Goal: Task Accomplishment & Management: Complete application form

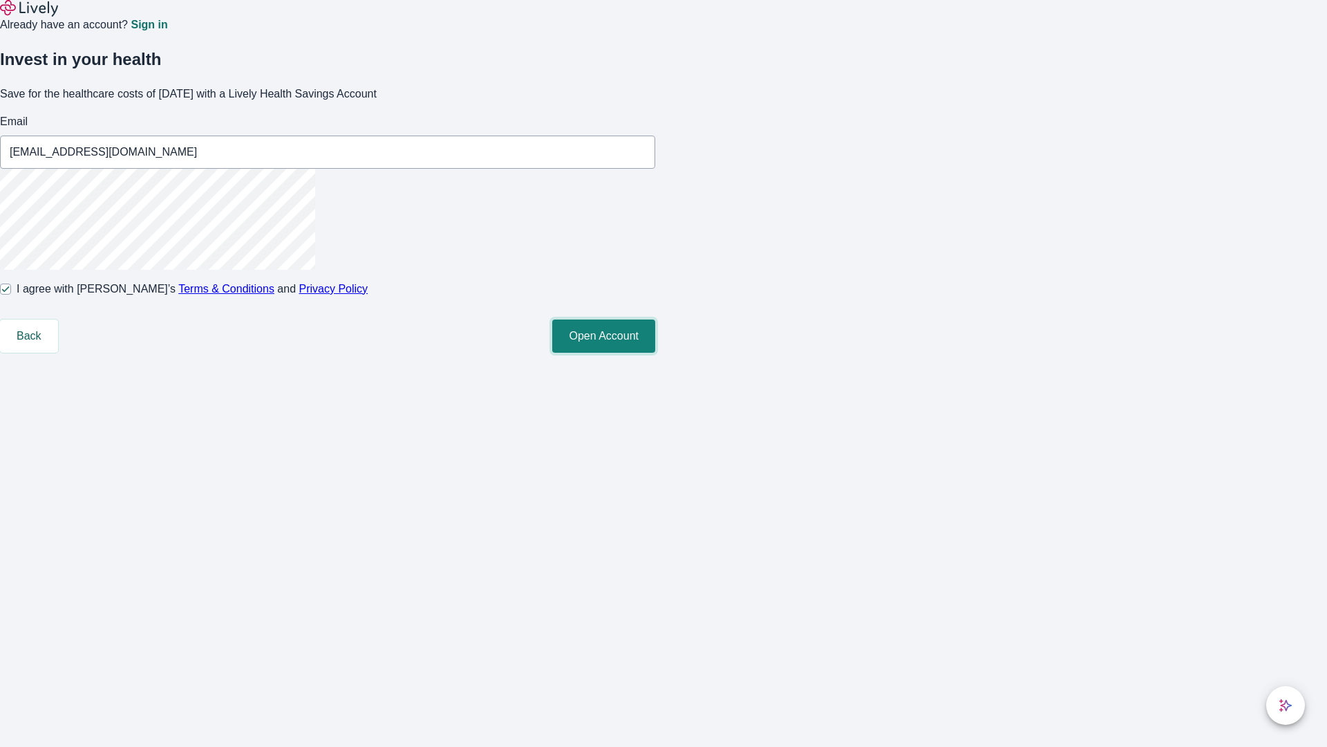
click at [655, 353] on button "Open Account" at bounding box center [603, 335] width 103 height 33
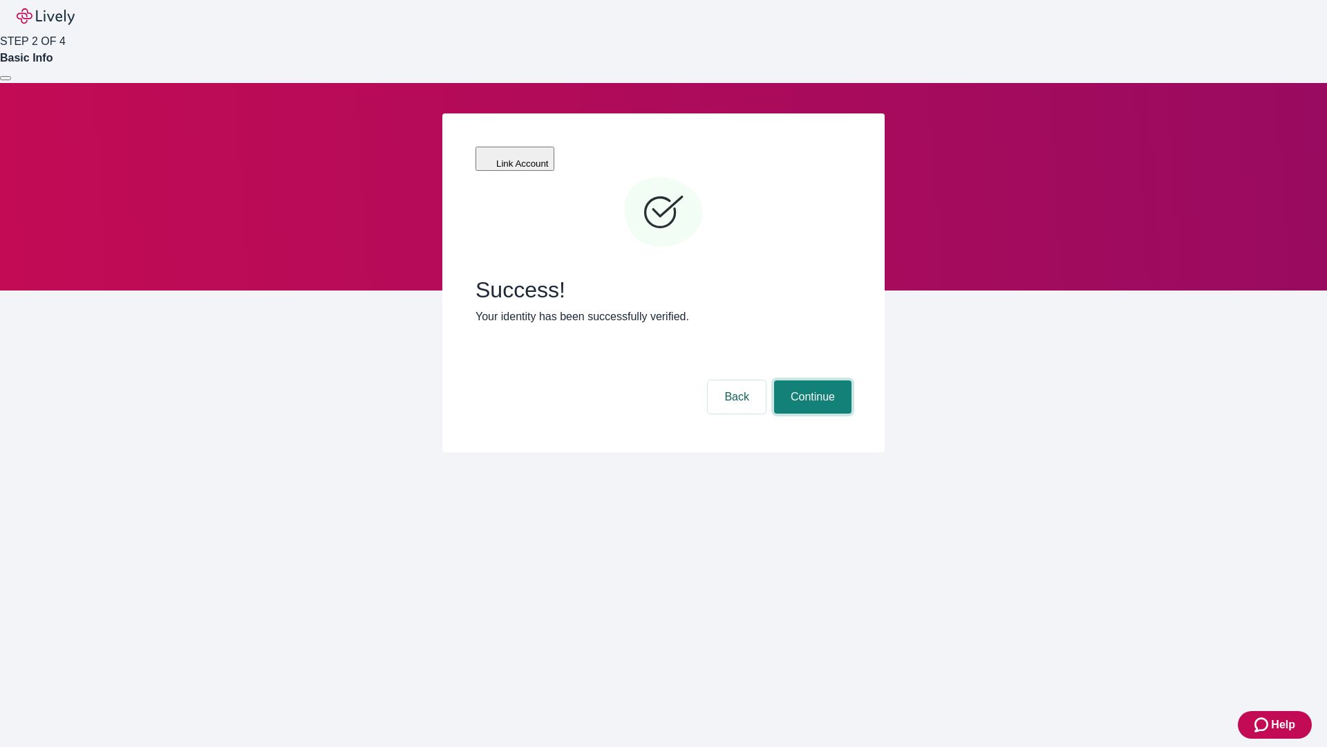
click at [811, 380] on button "Continue" at bounding box center [812, 396] width 77 height 33
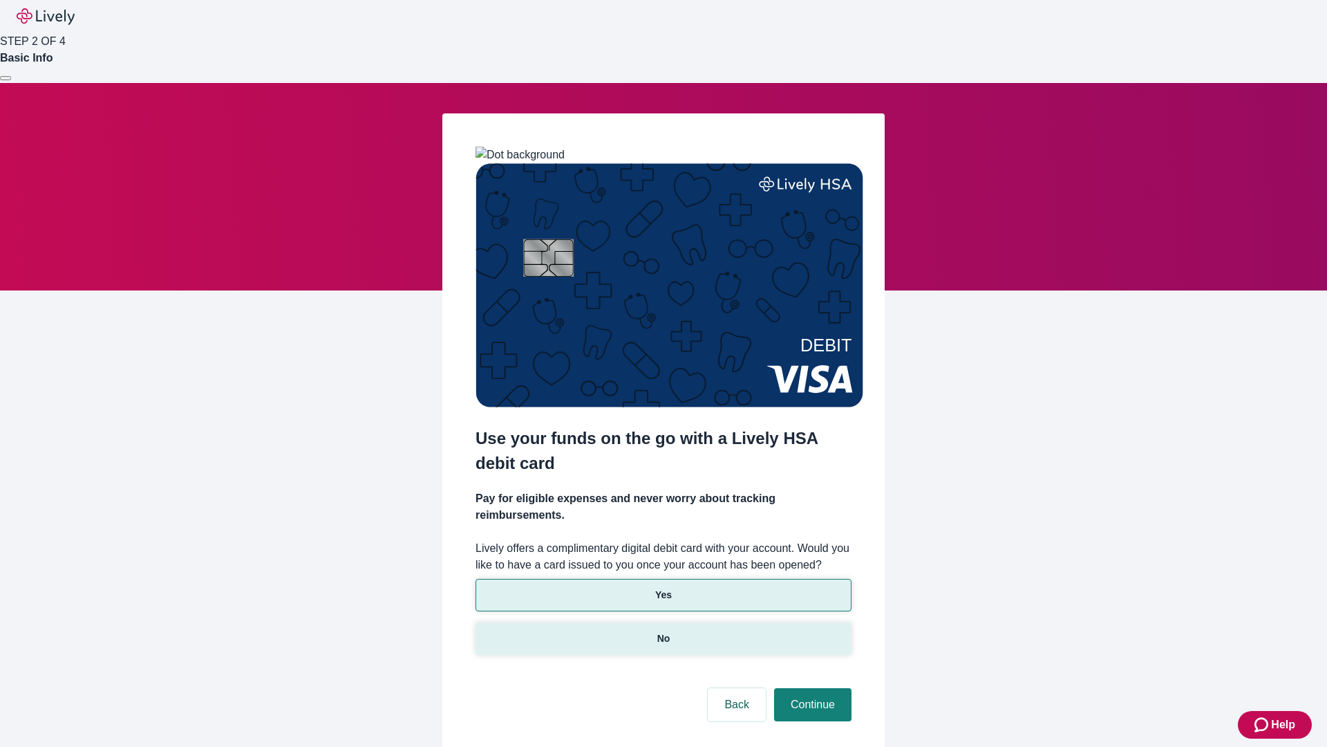
click at [663, 631] on p "No" at bounding box center [664, 638] width 13 height 15
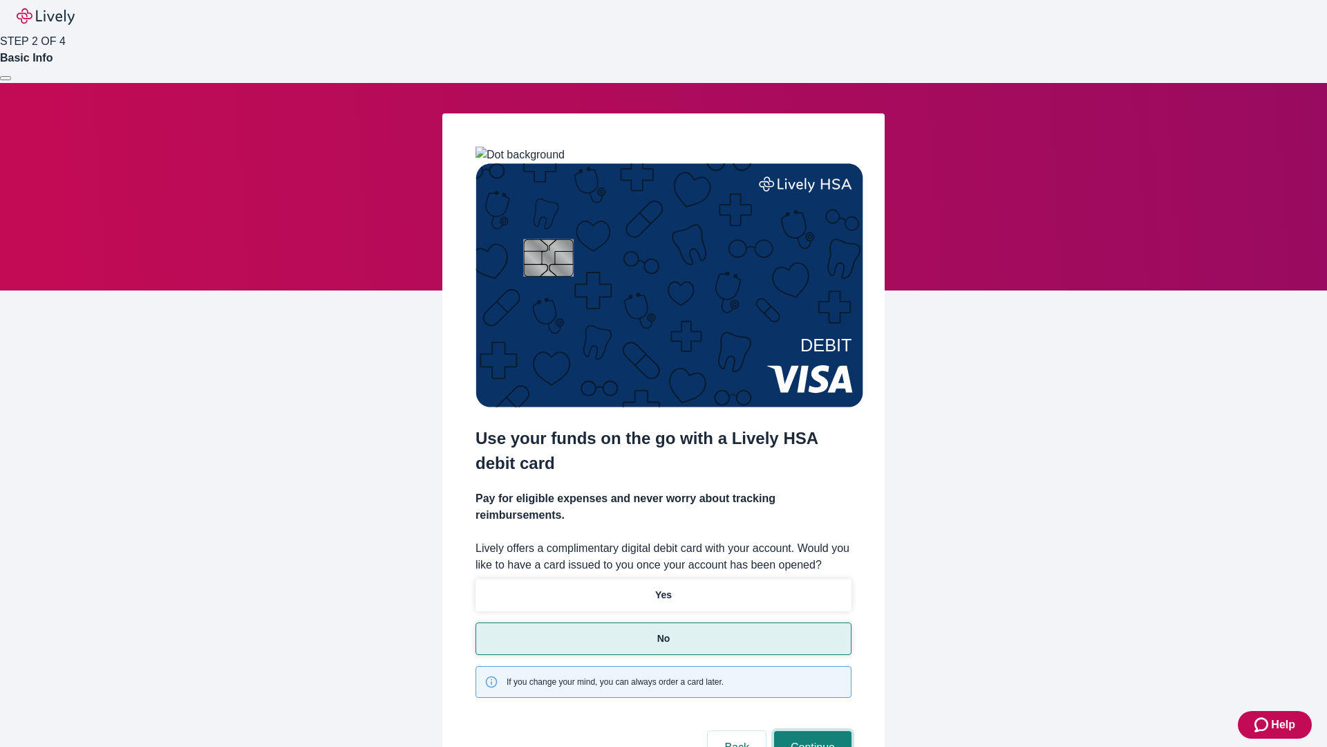
click at [811, 731] on button "Continue" at bounding box center [812, 747] width 77 height 33
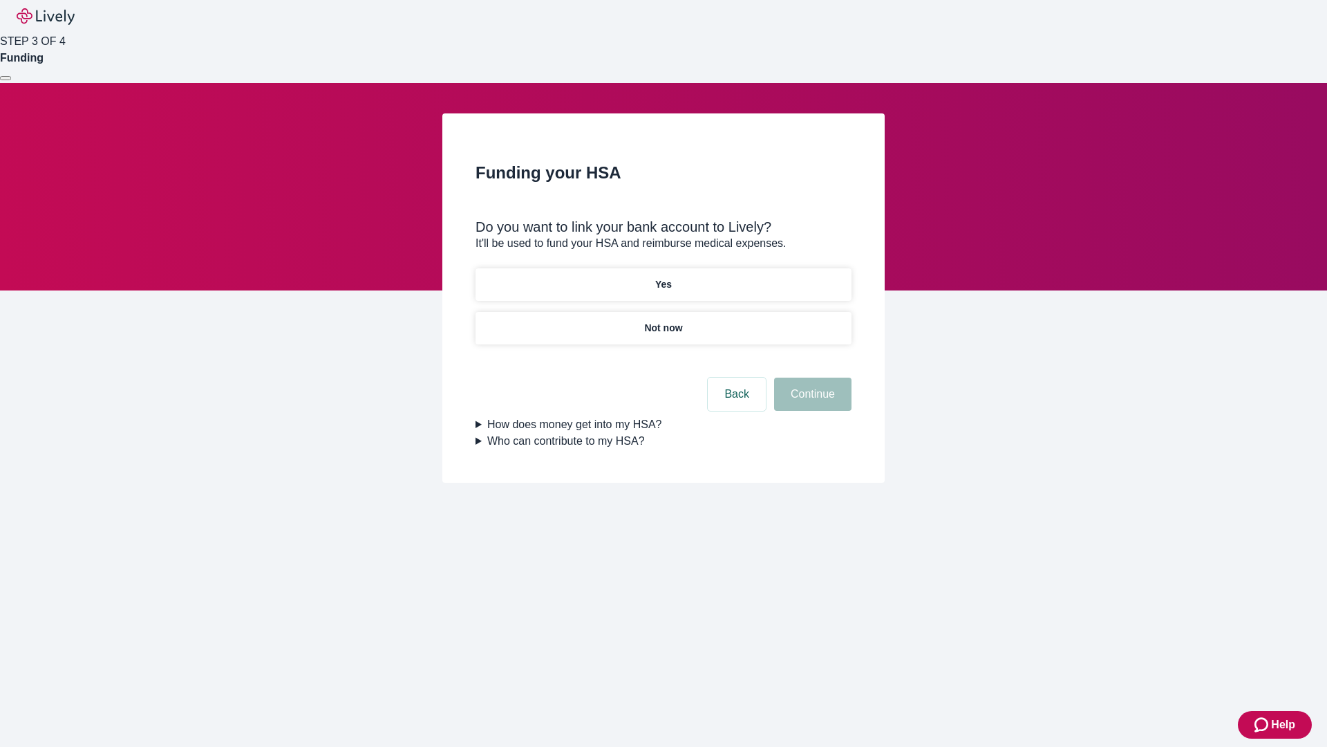
click at [663, 277] on p "Yes" at bounding box center [663, 284] width 17 height 15
click at [811, 378] on button "Continue" at bounding box center [812, 394] width 77 height 33
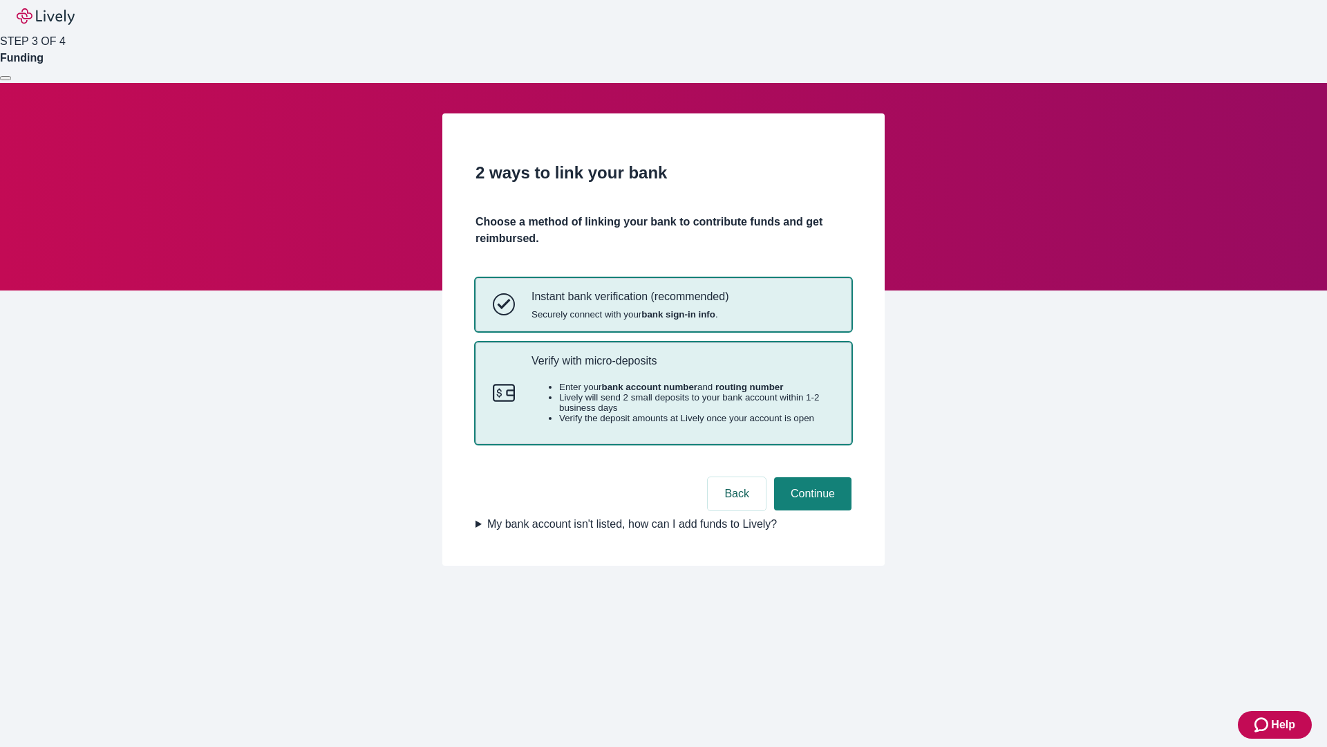
click at [682, 367] on p "Verify with micro-deposits" at bounding box center [683, 360] width 303 height 13
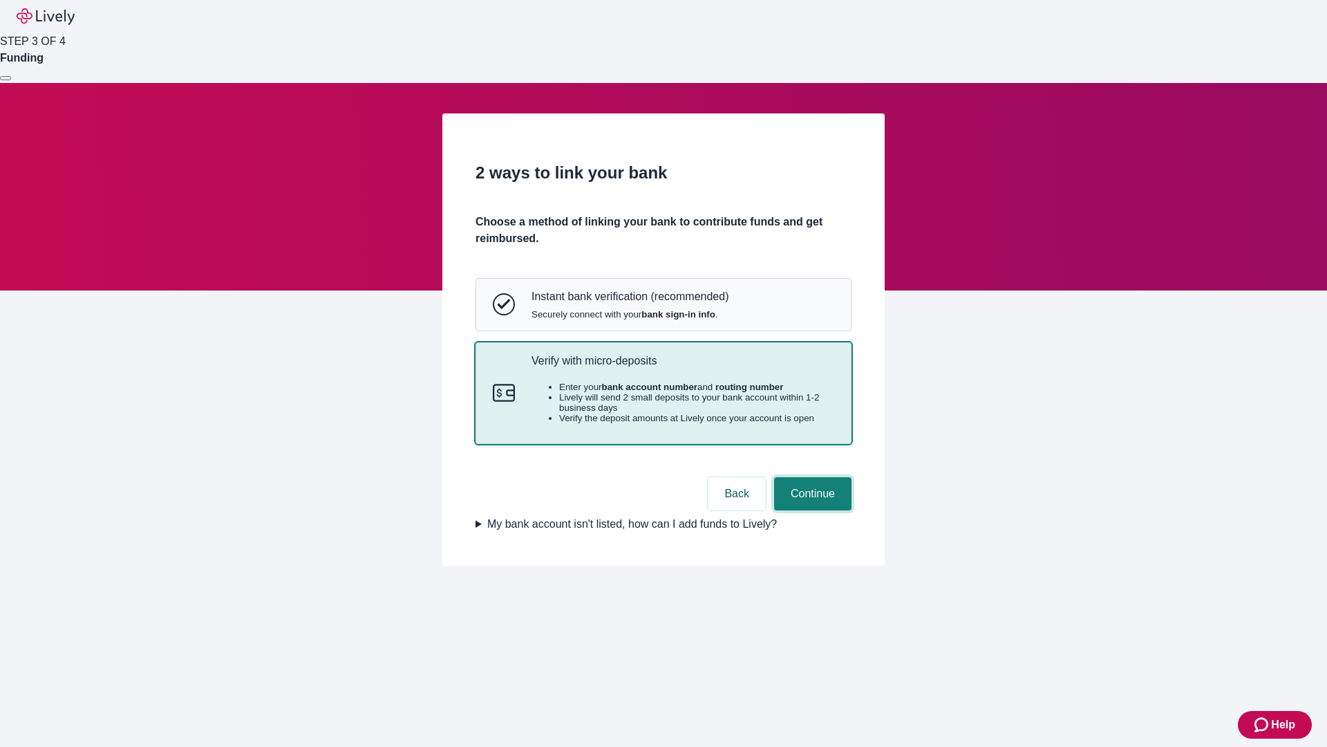
click at [811, 510] on button "Continue" at bounding box center [812, 493] width 77 height 33
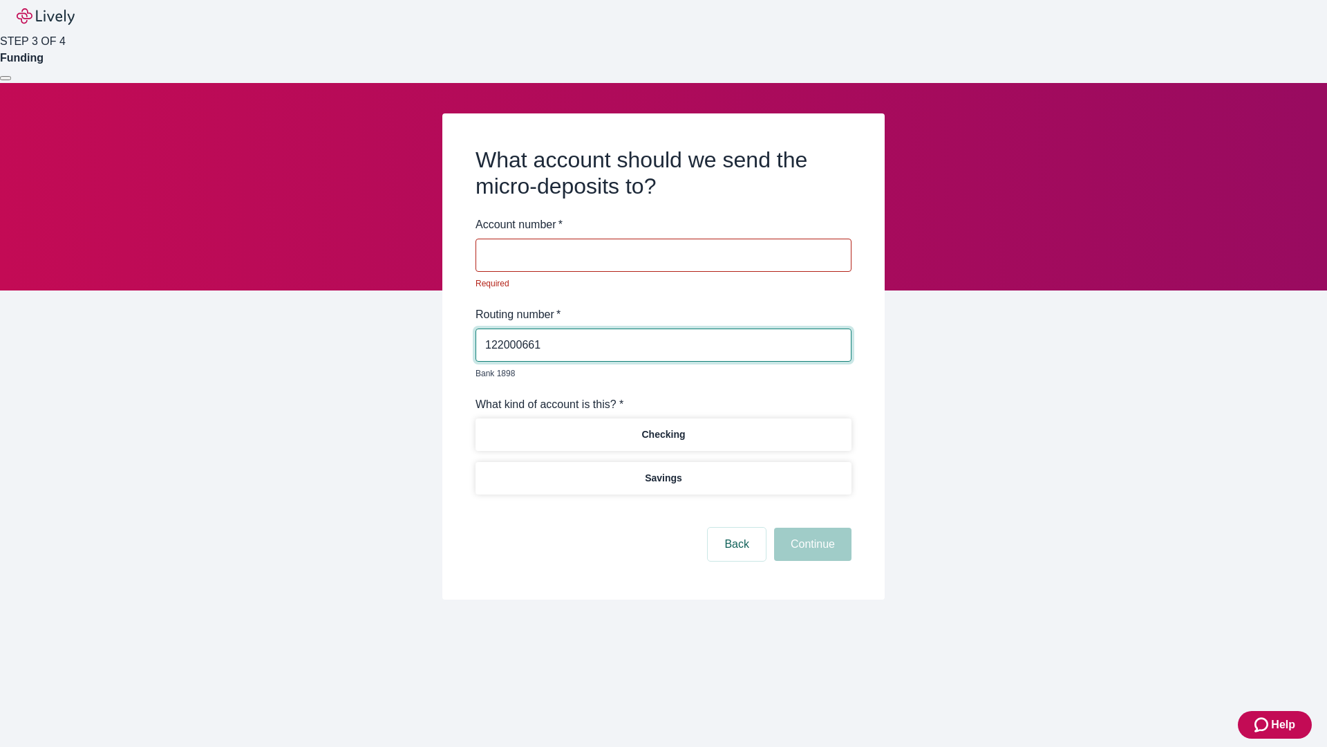
type input "122000661"
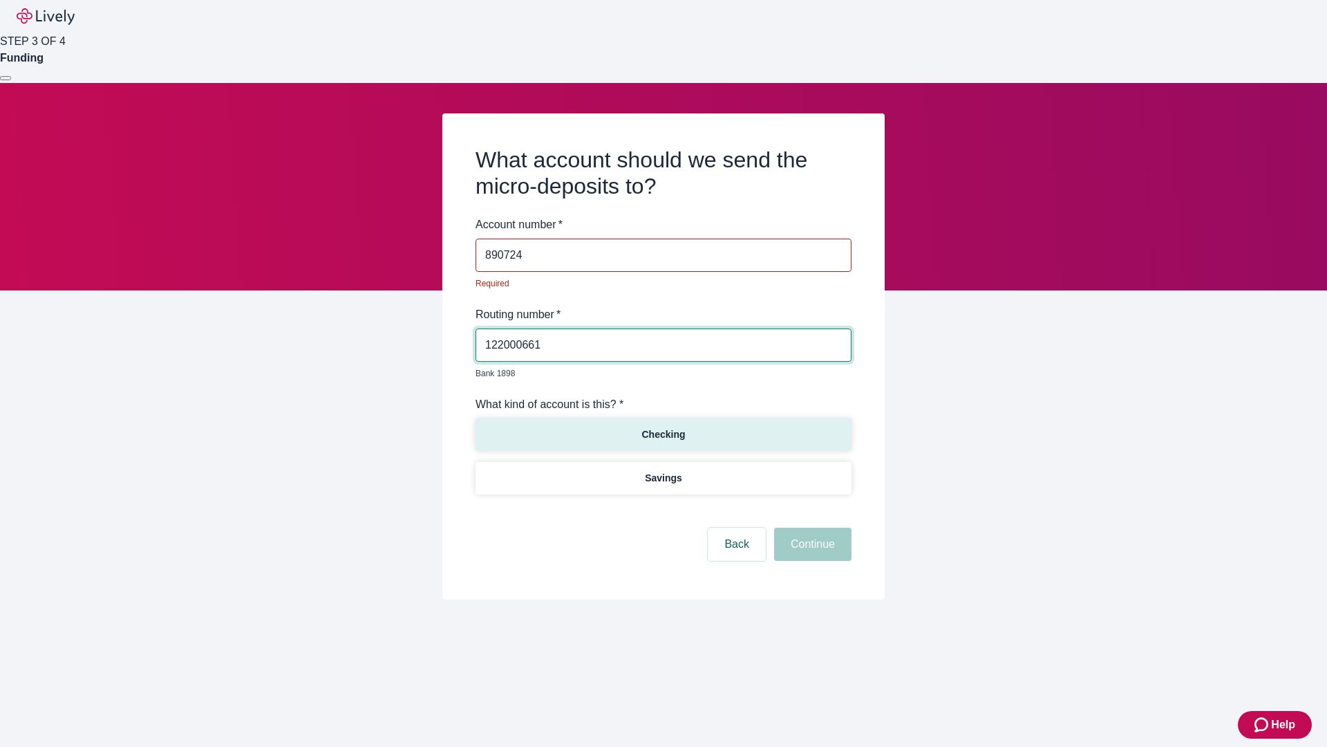
type input "890724"
click at [663, 427] on p "Checking" at bounding box center [664, 434] width 44 height 15
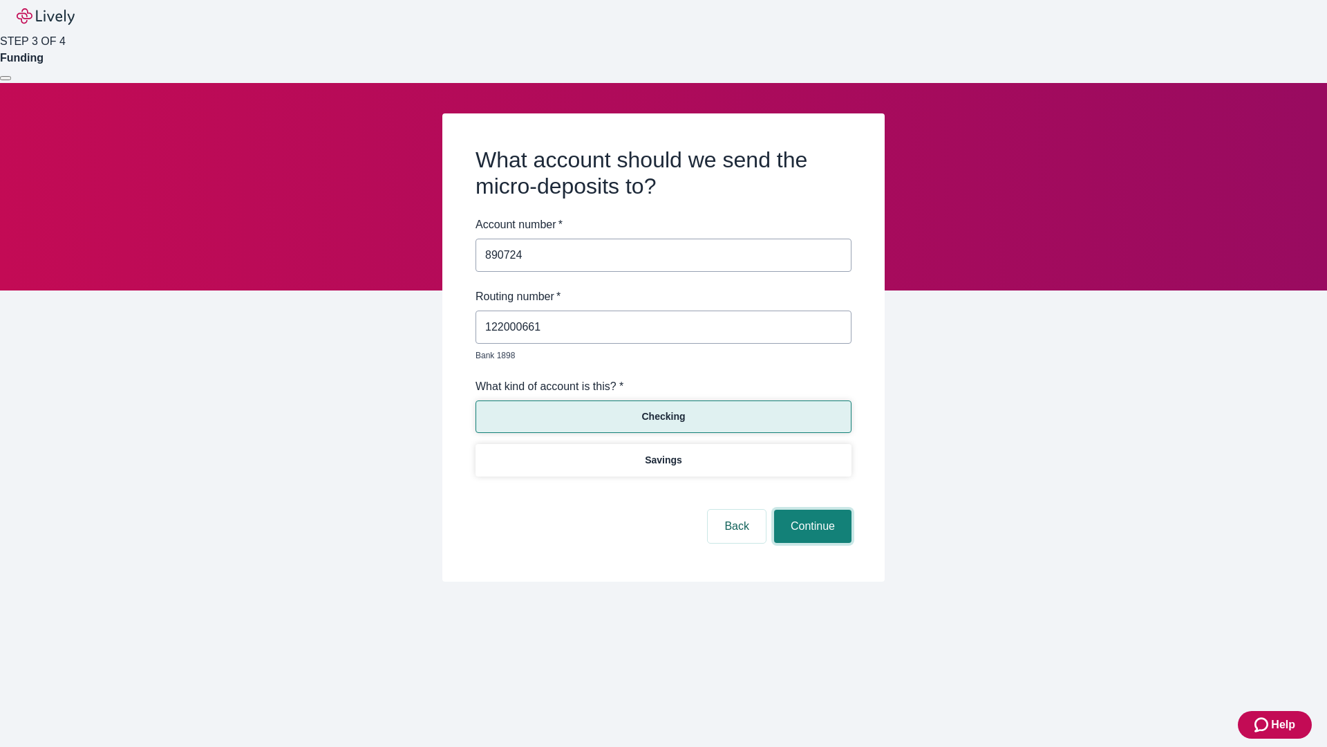
click at [811, 510] on button "Continue" at bounding box center [812, 526] width 77 height 33
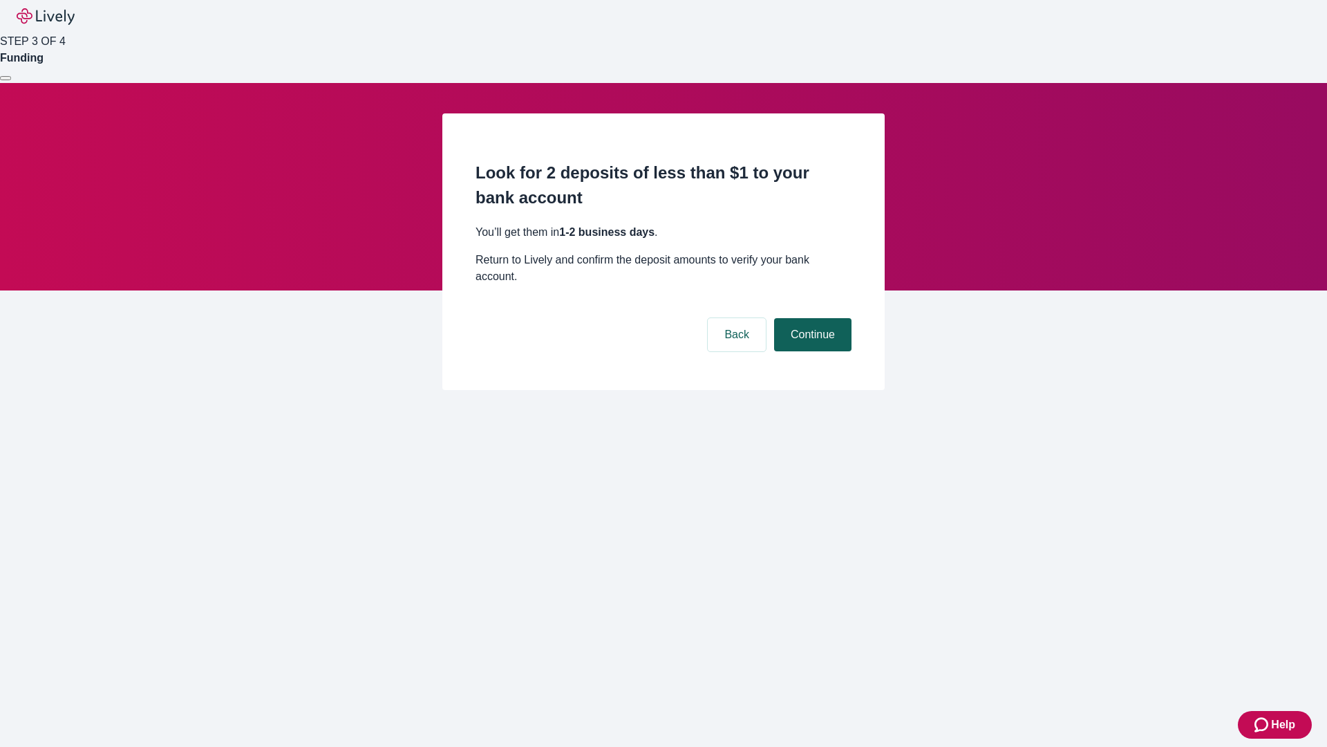
click at [811, 318] on button "Continue" at bounding box center [812, 334] width 77 height 33
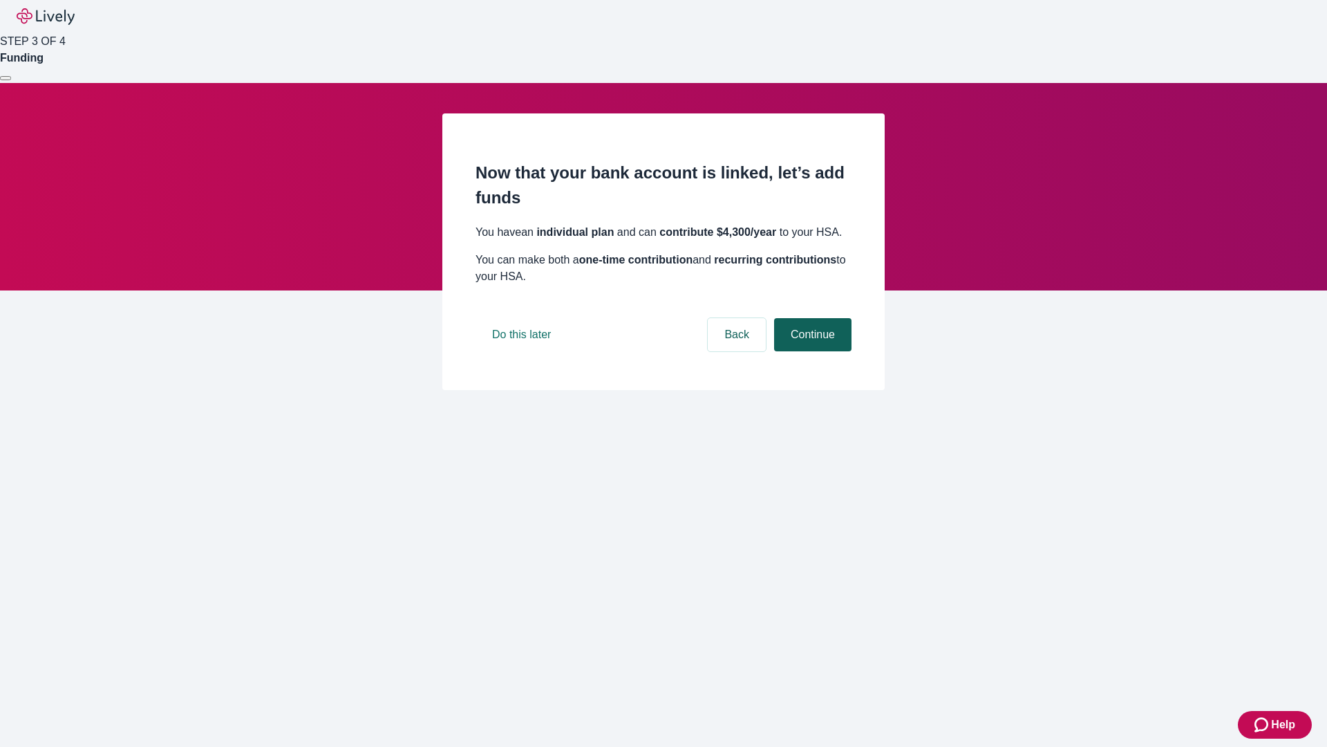
click at [811, 351] on button "Continue" at bounding box center [812, 334] width 77 height 33
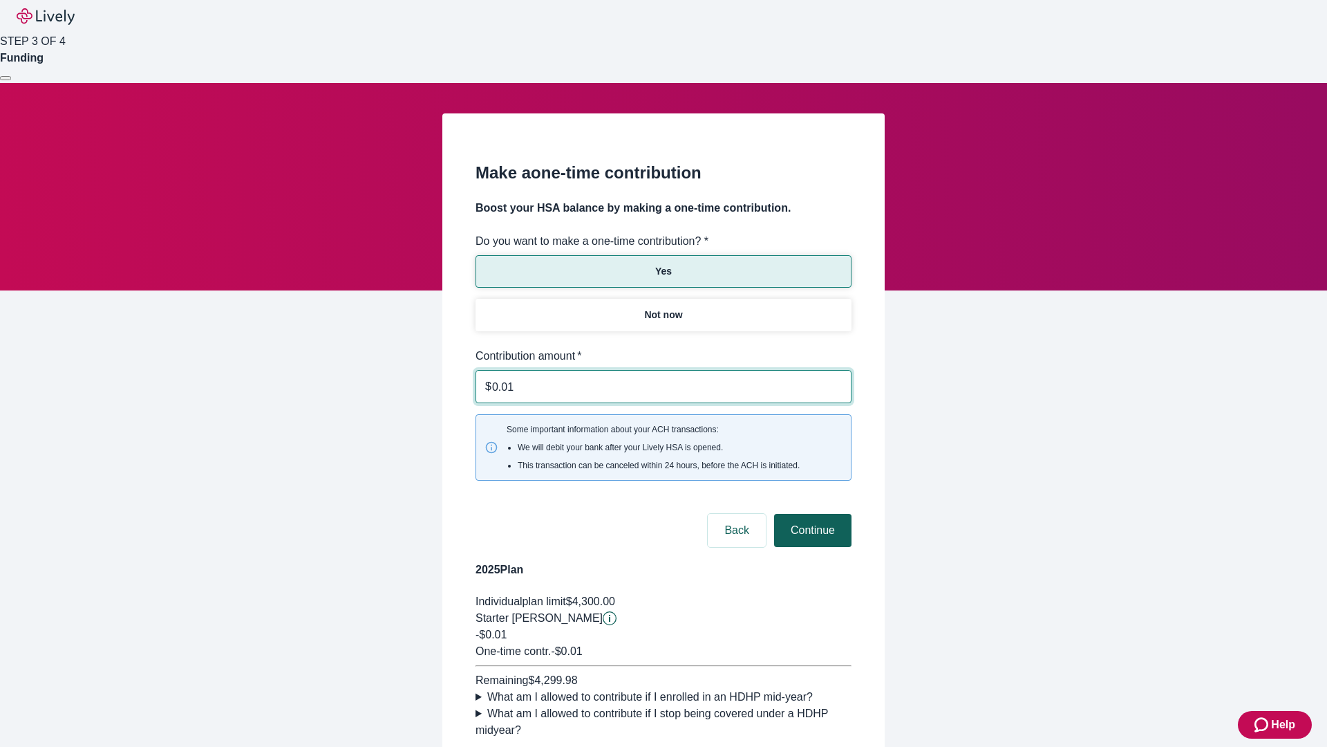
type input "0.01"
click at [811, 514] on button "Continue" at bounding box center [812, 530] width 77 height 33
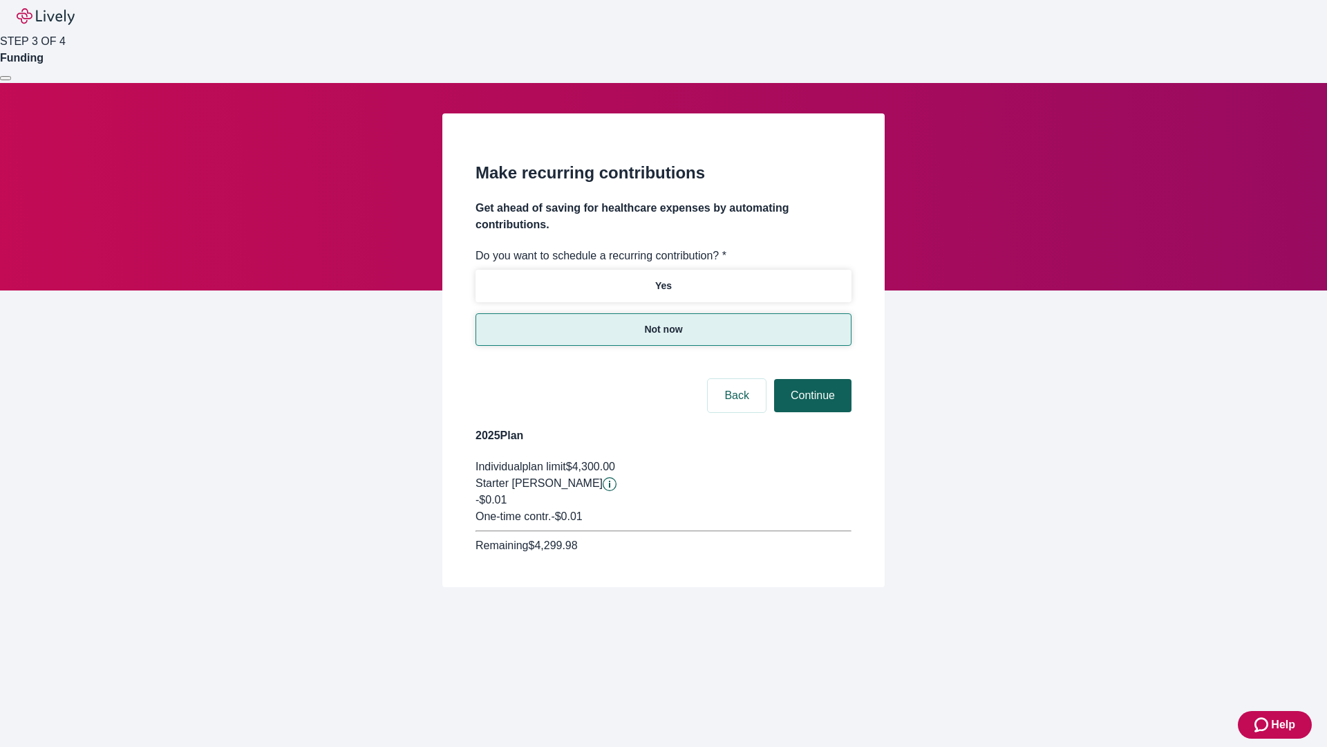
click at [811, 379] on button "Continue" at bounding box center [812, 395] width 77 height 33
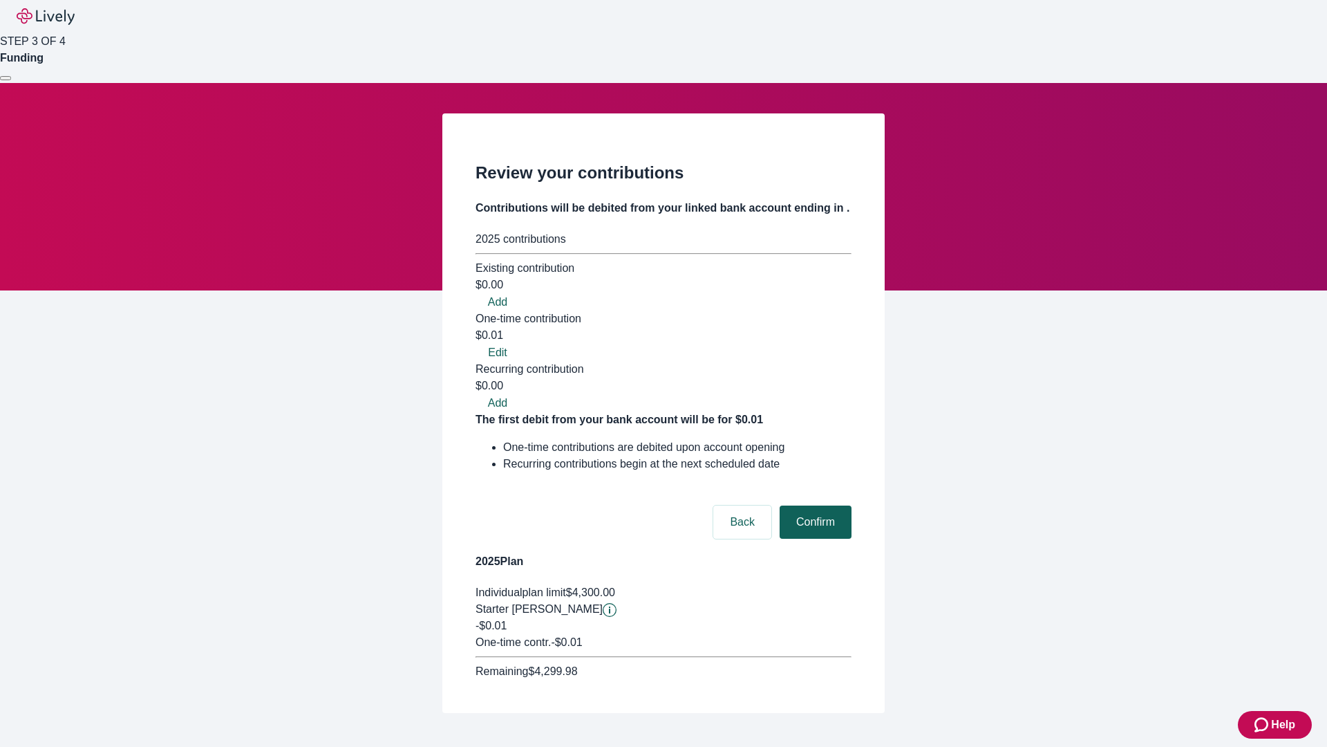
click at [814, 505] on button "Confirm" at bounding box center [816, 521] width 72 height 33
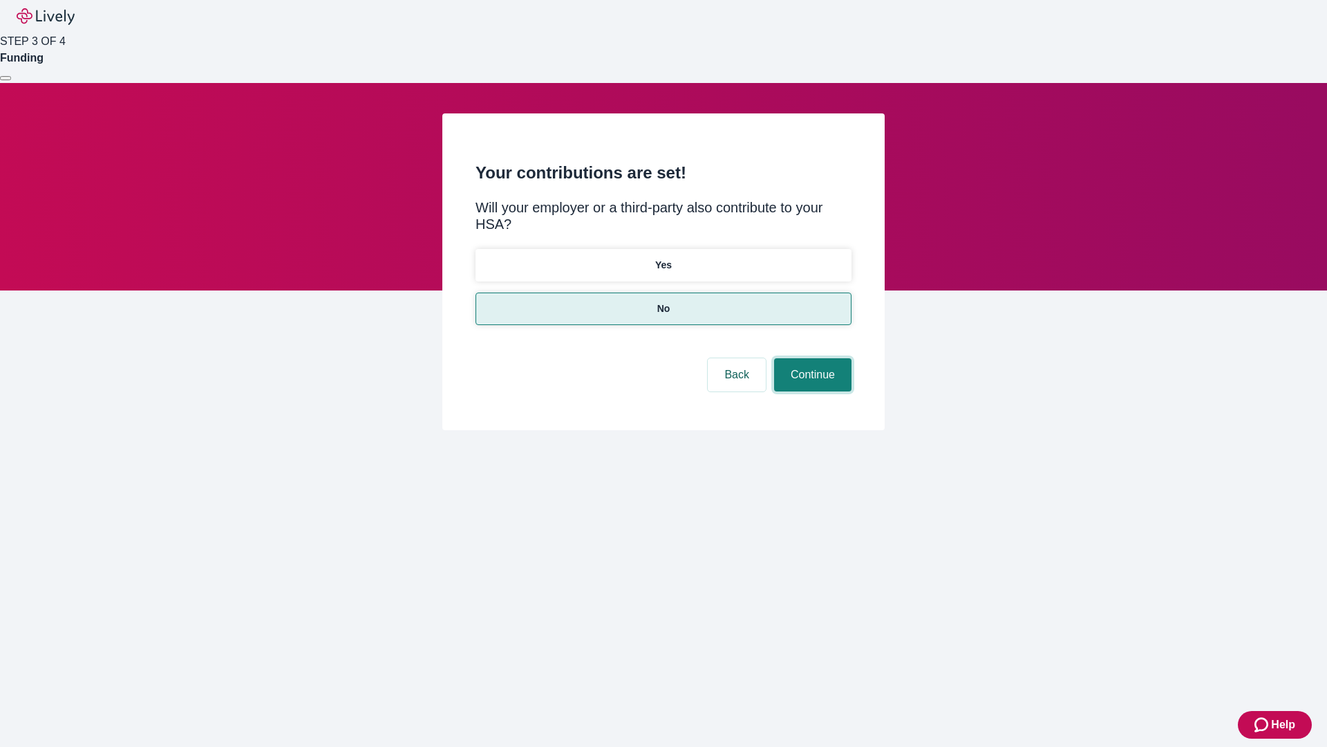
click at [811, 358] on button "Continue" at bounding box center [812, 374] width 77 height 33
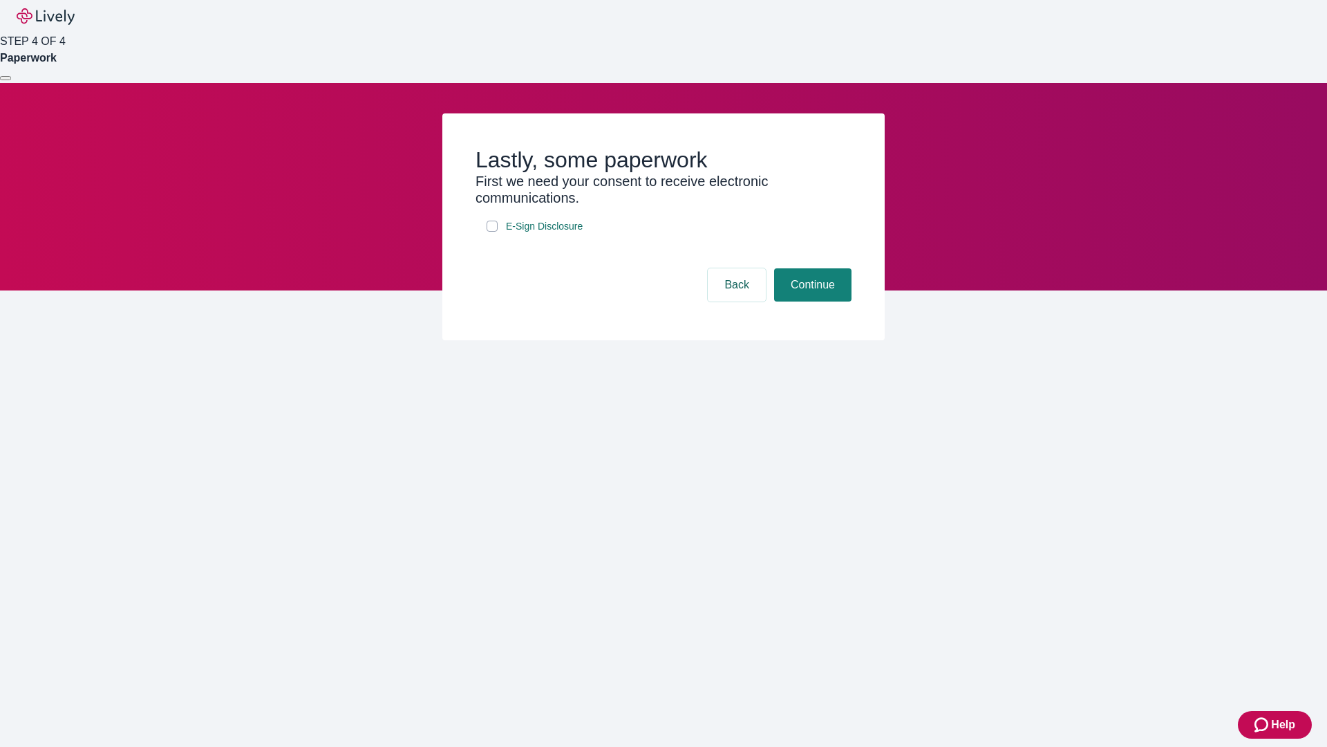
click at [492, 232] on input "E-Sign Disclosure" at bounding box center [492, 226] width 11 height 11
checkbox input "true"
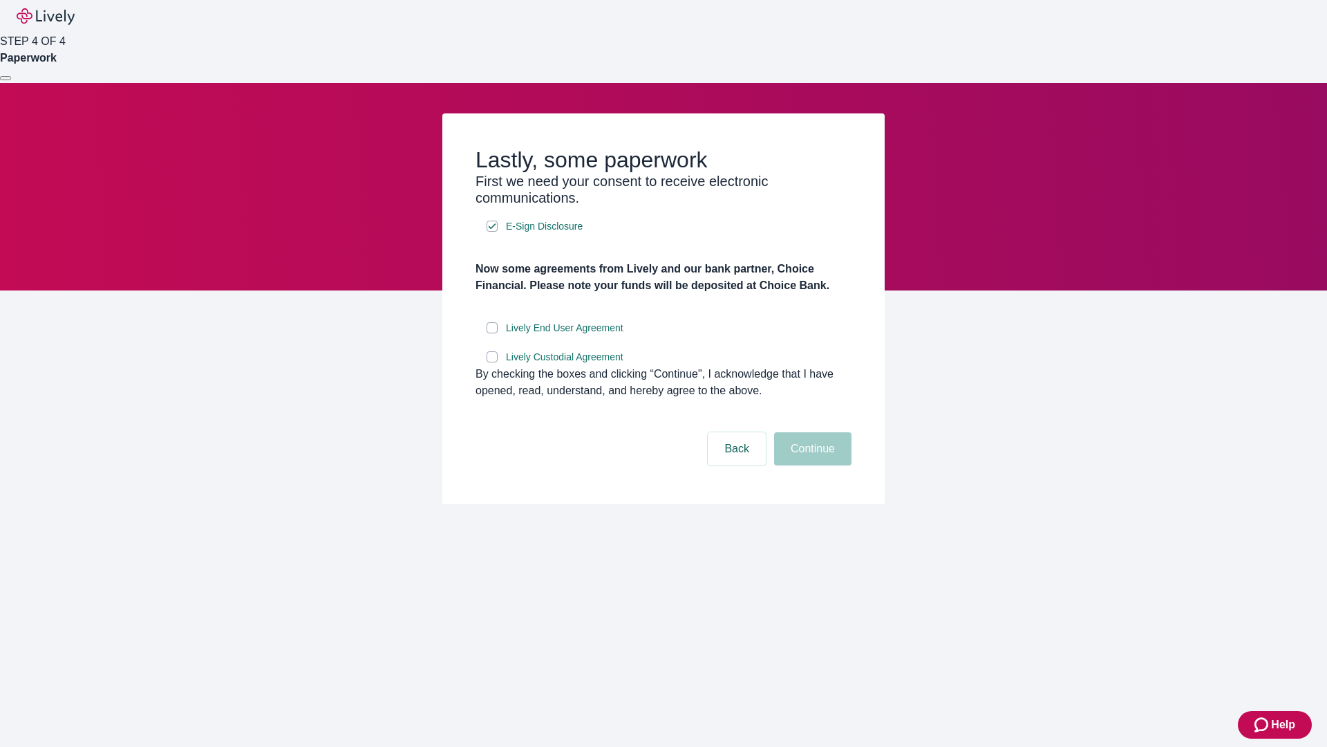
click at [492, 333] on input "Lively End User Agreement" at bounding box center [492, 327] width 11 height 11
checkbox input "true"
click at [492, 362] on input "Lively Custodial Agreement" at bounding box center [492, 356] width 11 height 11
checkbox input "true"
click at [811, 465] on button "Continue" at bounding box center [812, 448] width 77 height 33
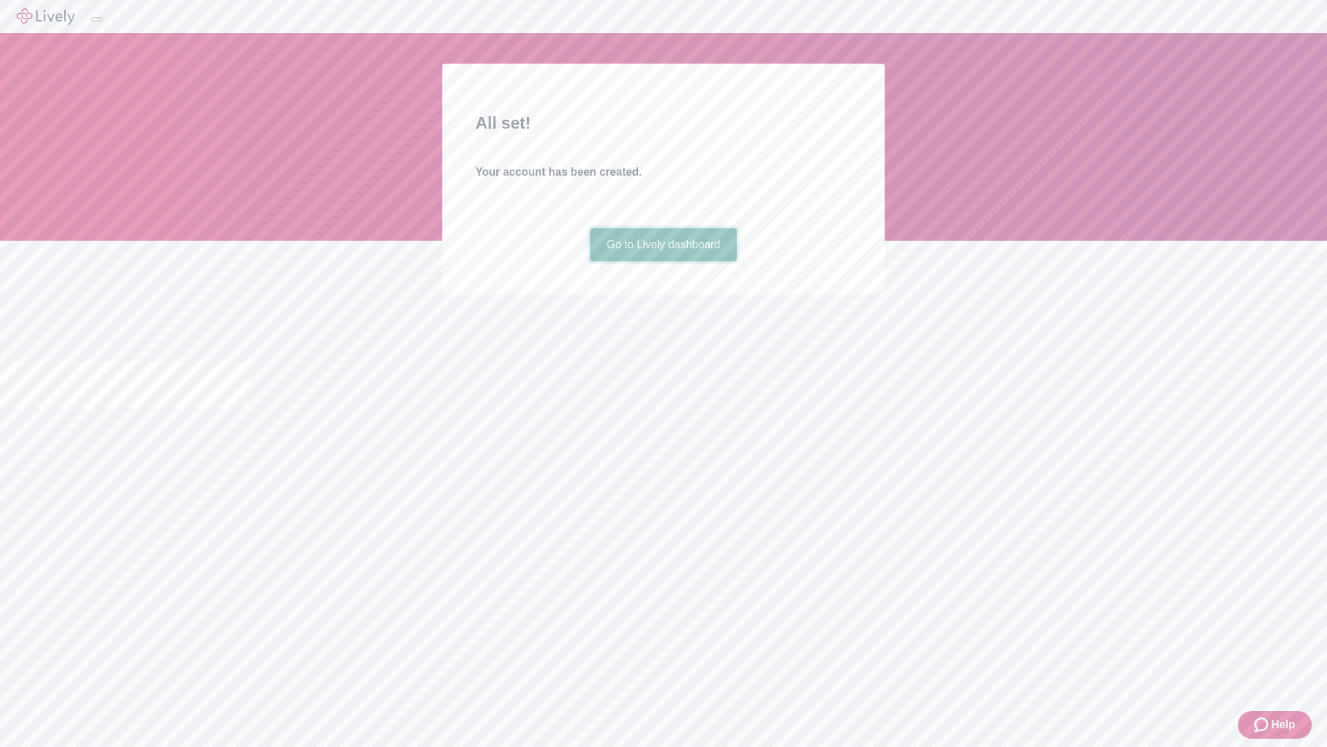
click at [663, 261] on link "Go to Lively dashboard" at bounding box center [663, 244] width 147 height 33
